Goal: Information Seeking & Learning: Learn about a topic

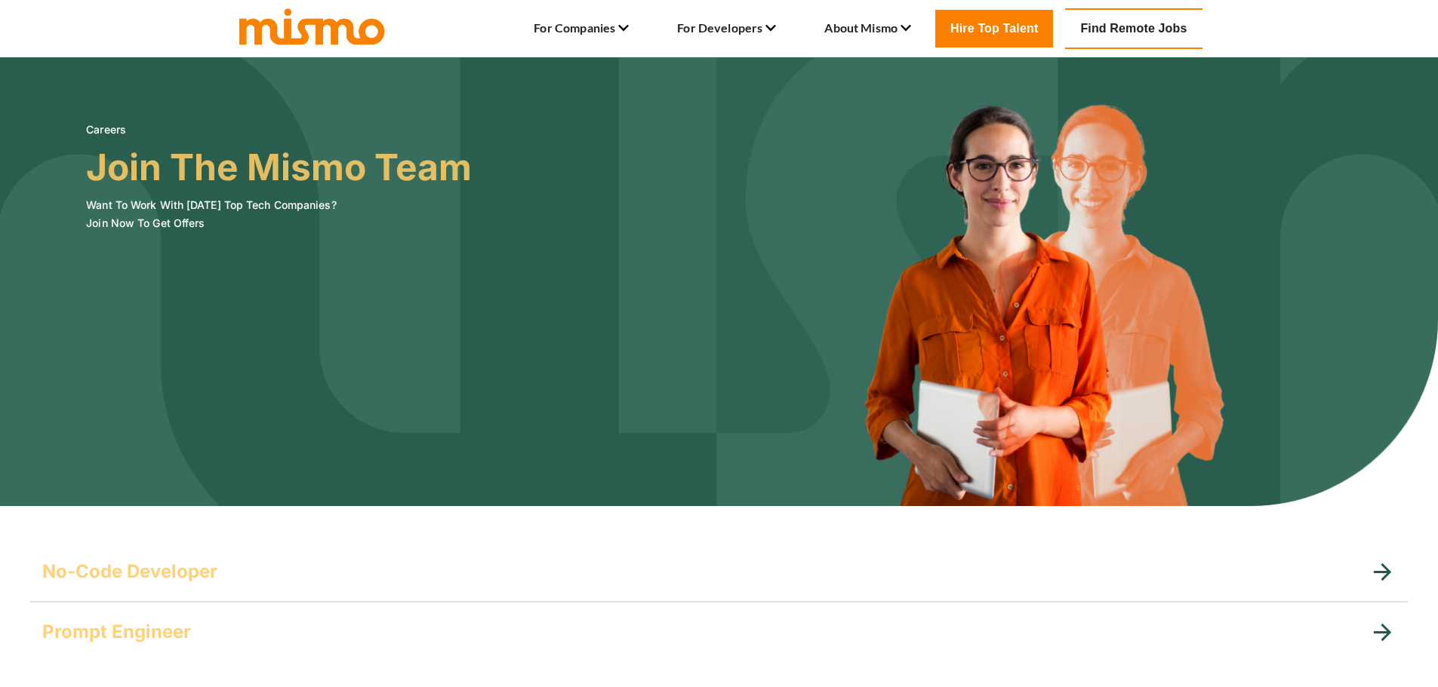
click at [631, 29] on ul "For Companies Hire Developers Services How Mismo works Clients Employer Blog Fo…" at bounding box center [722, 29] width 426 height 26
click at [629, 30] on ul "For Companies Hire Developers Services How Mismo works Clients Employer Blog Fo…" at bounding box center [722, 29] width 426 height 26
drag, startPoint x: 619, startPoint y: 30, endPoint x: 669, endPoint y: 29, distance: 50.6
click at [633, 29] on ul "For Companies Hire Developers Services How Mismo works Clients Employer Blog Fo…" at bounding box center [722, 29] width 426 height 26
click at [1117, 25] on link "Find Remote Jobs" at bounding box center [1133, 28] width 137 height 41
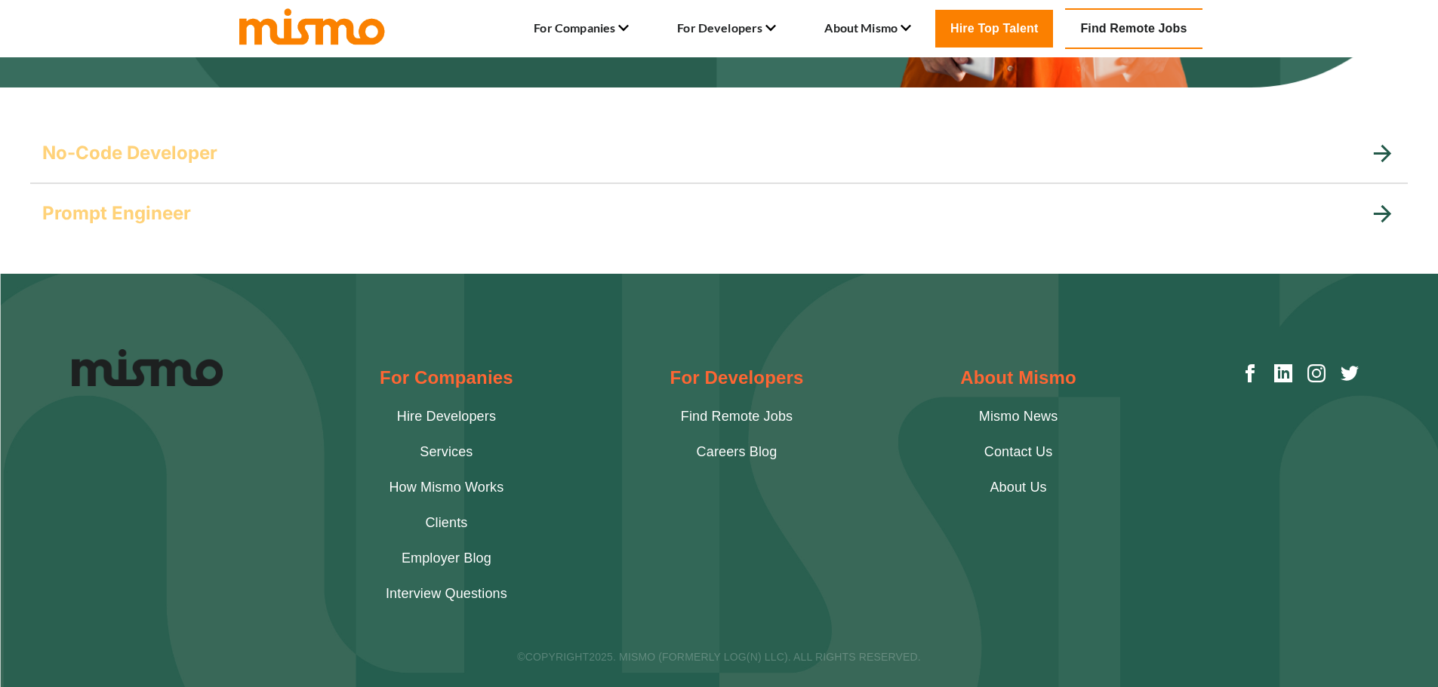
scroll to position [457, 0]
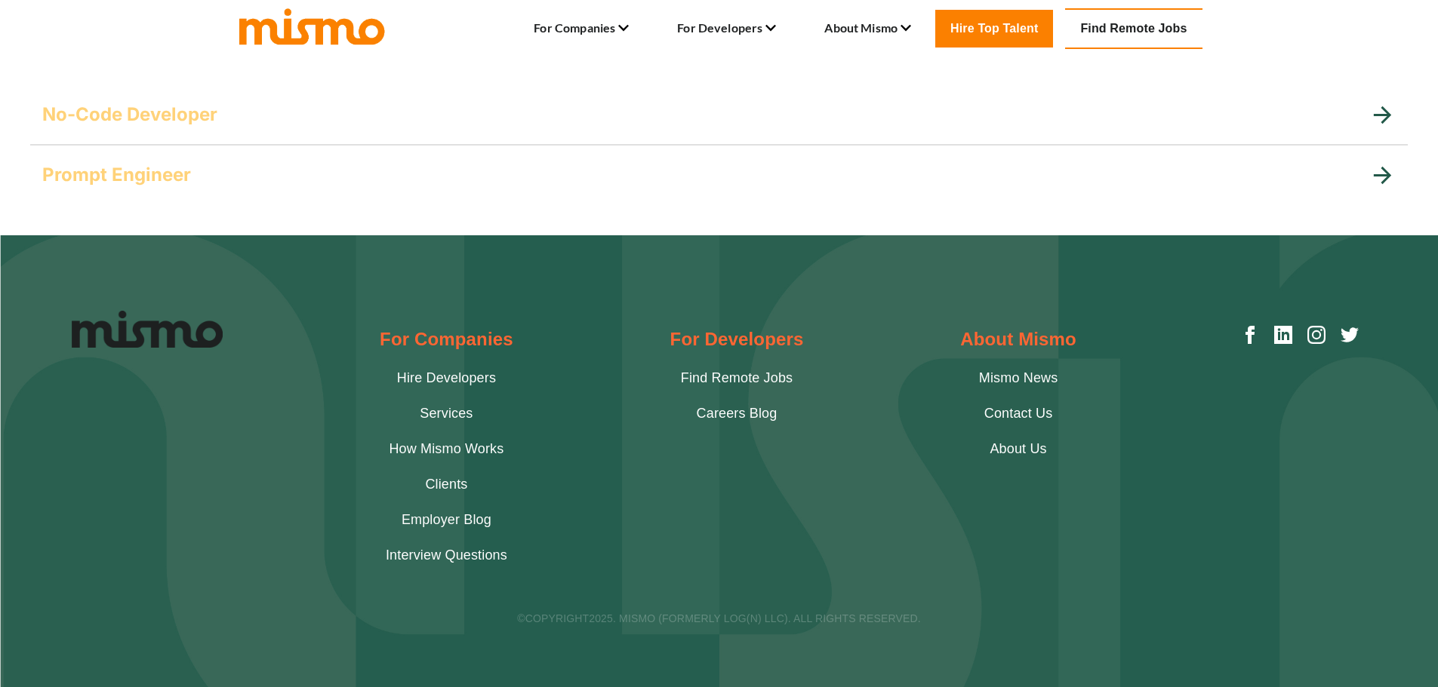
click at [99, 174] on h5 "Prompt Engineer" at bounding box center [116, 175] width 149 height 24
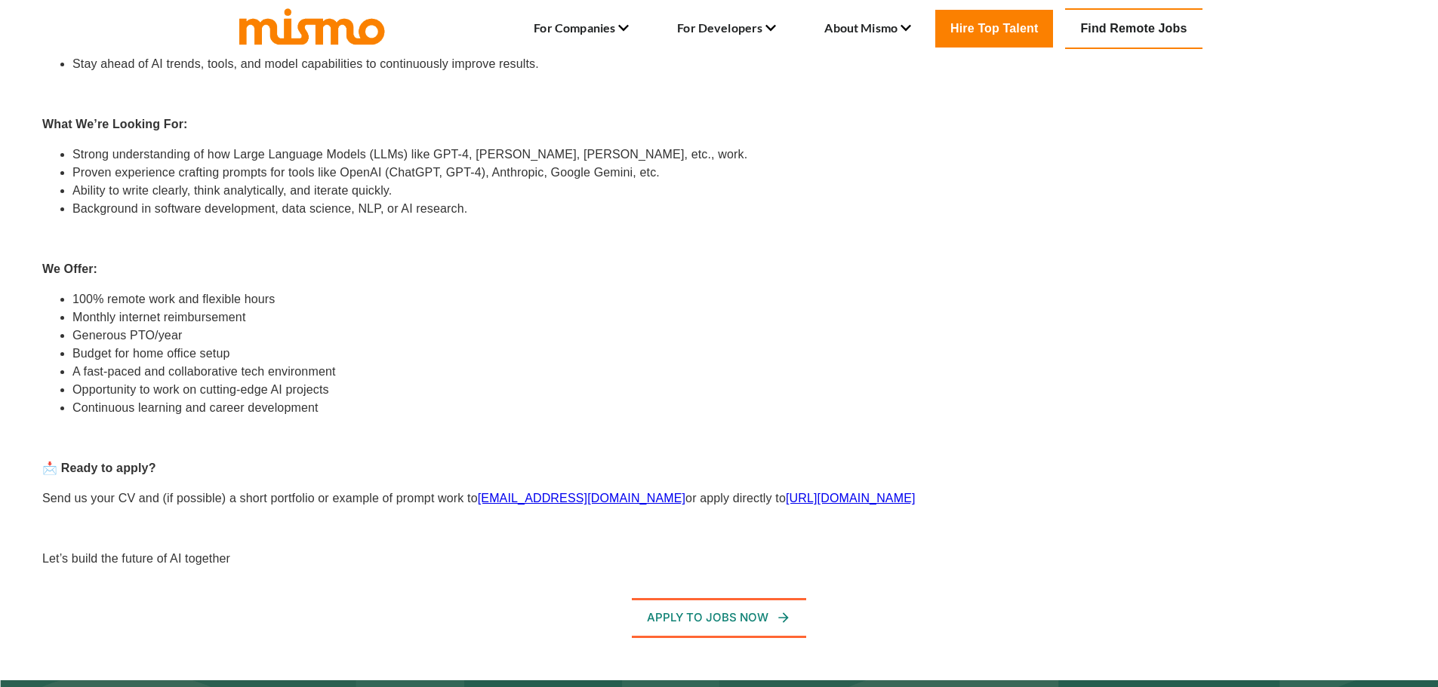
scroll to position [835, 0]
